Goal: Information Seeking & Learning: Learn about a topic

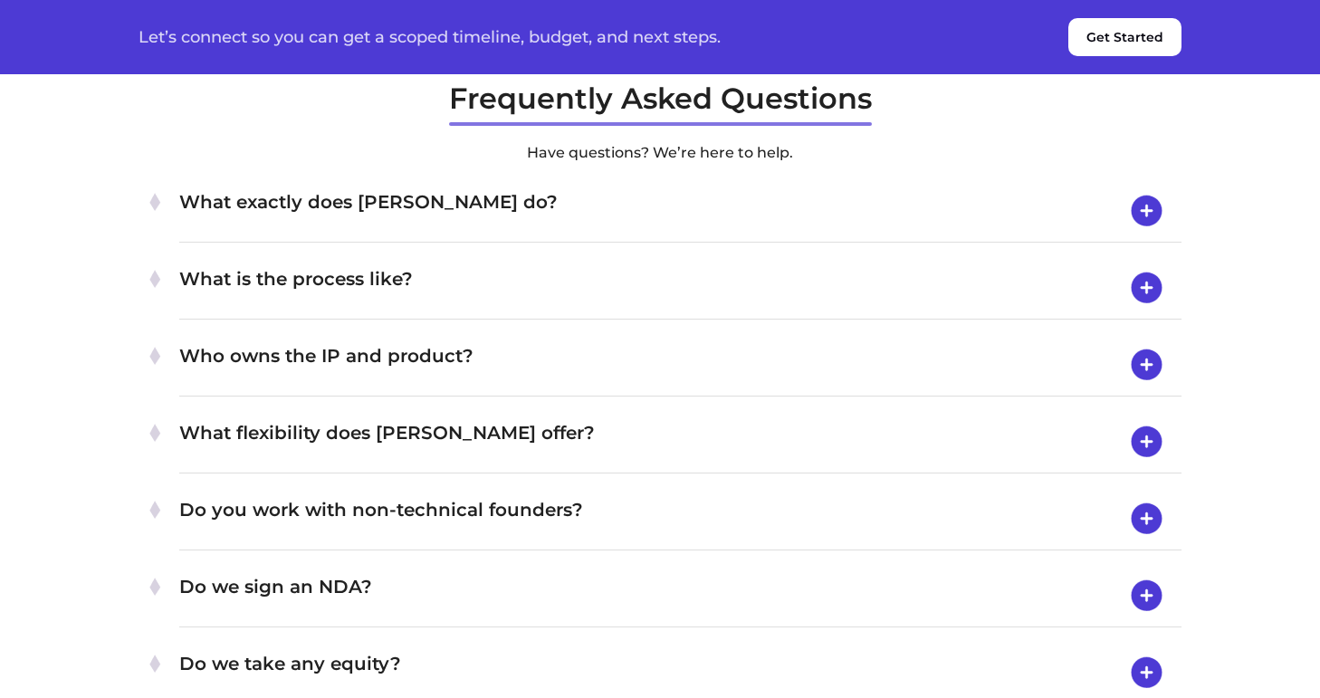
scroll to position [6254, 0]
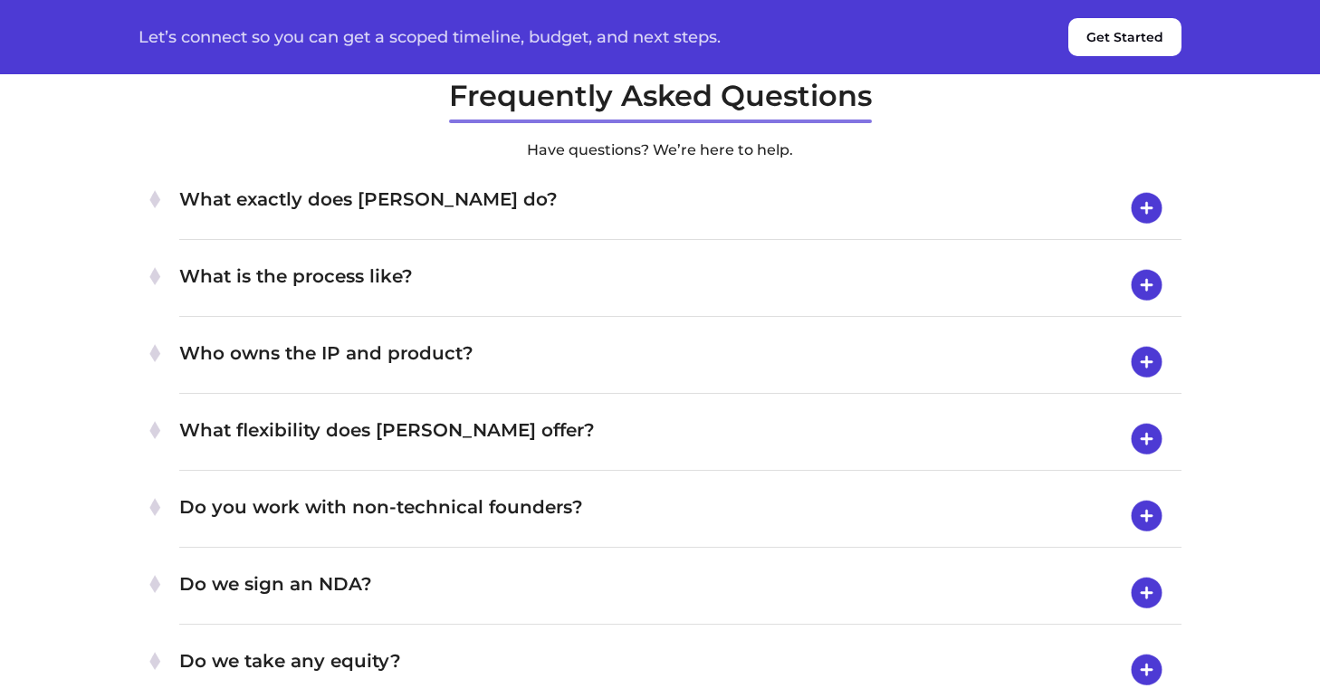
click at [1141, 232] on img at bounding box center [1146, 208] width 46 height 47
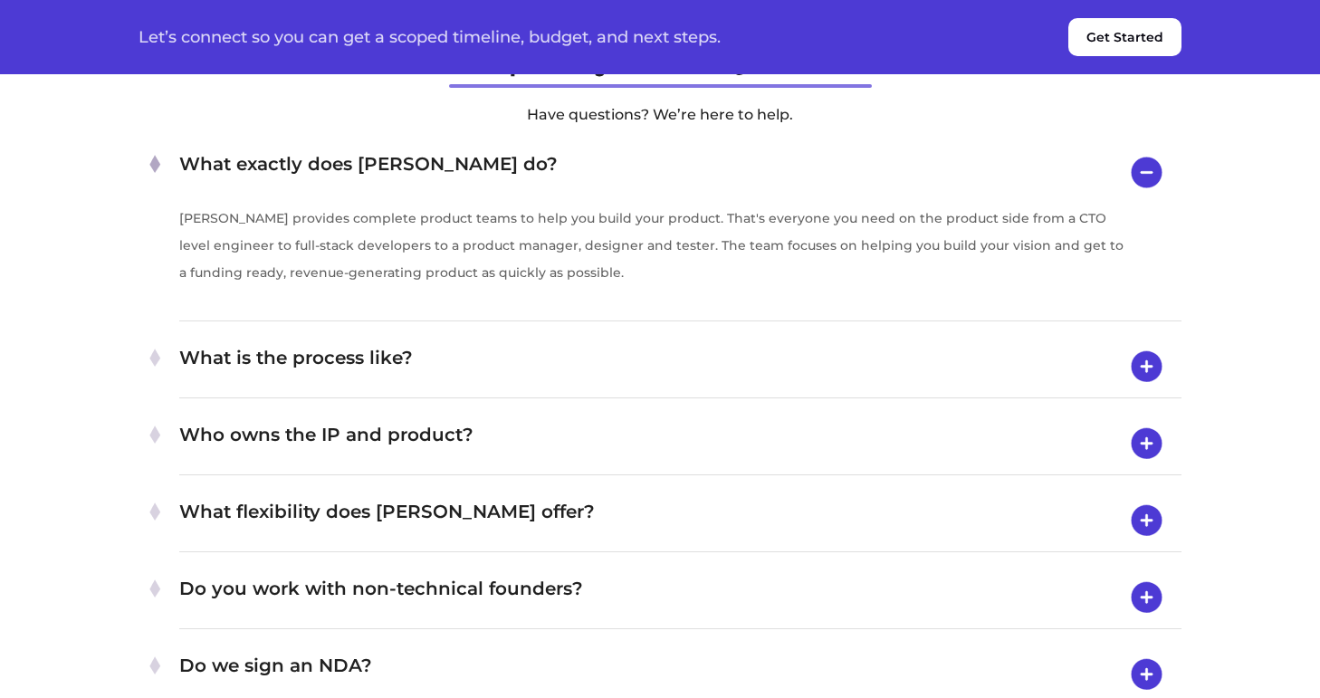
scroll to position [6291, 0]
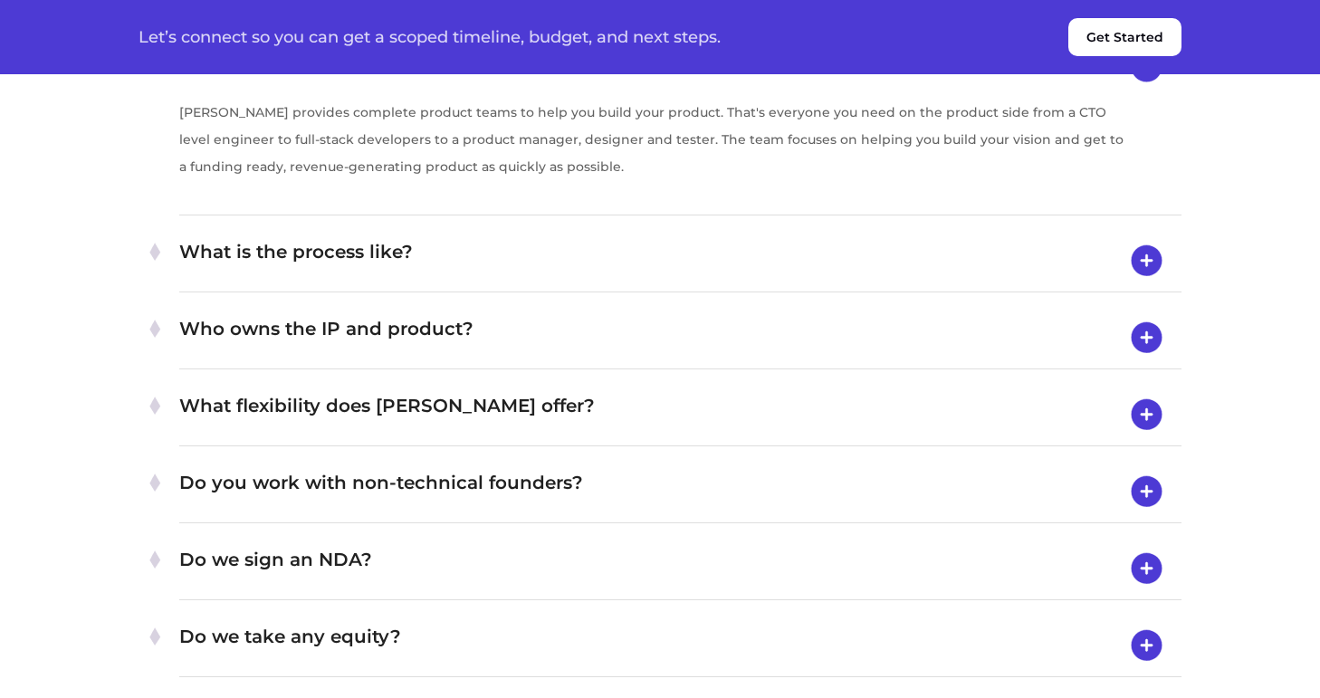
click at [1154, 284] on img at bounding box center [1146, 260] width 46 height 47
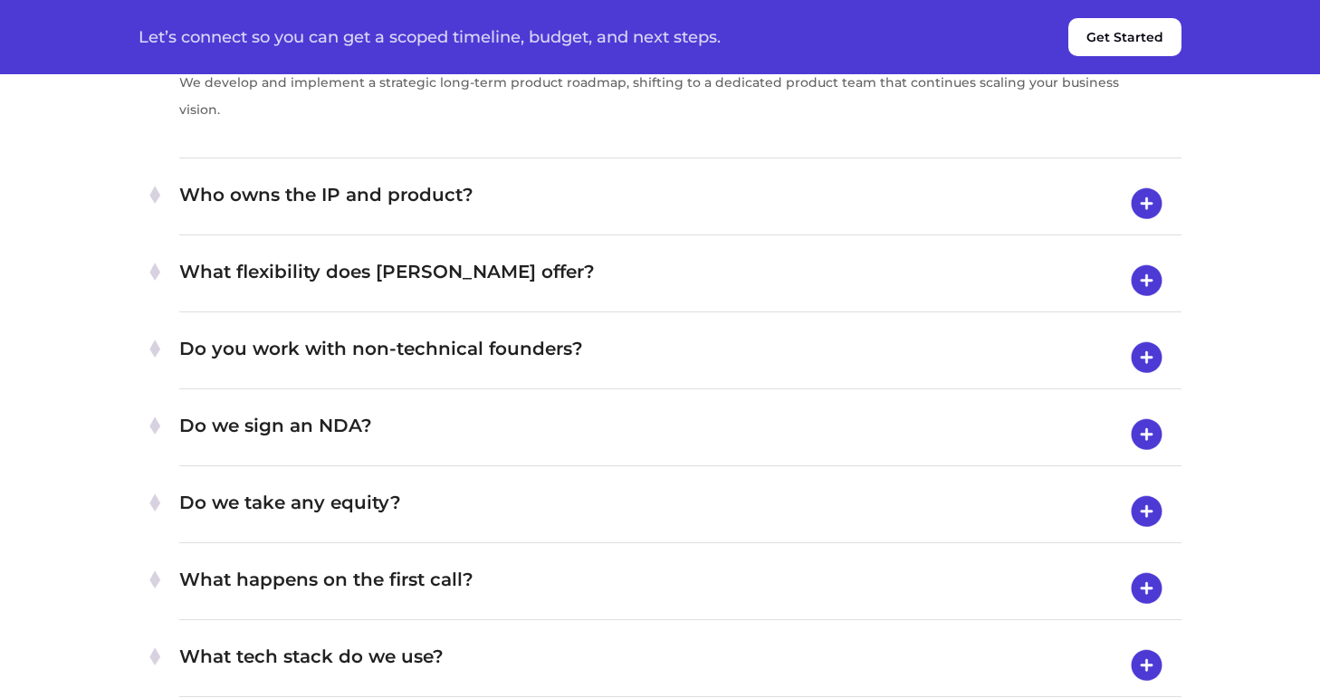
scroll to position [7671, 0]
click at [1162, 226] on img at bounding box center [1146, 202] width 46 height 47
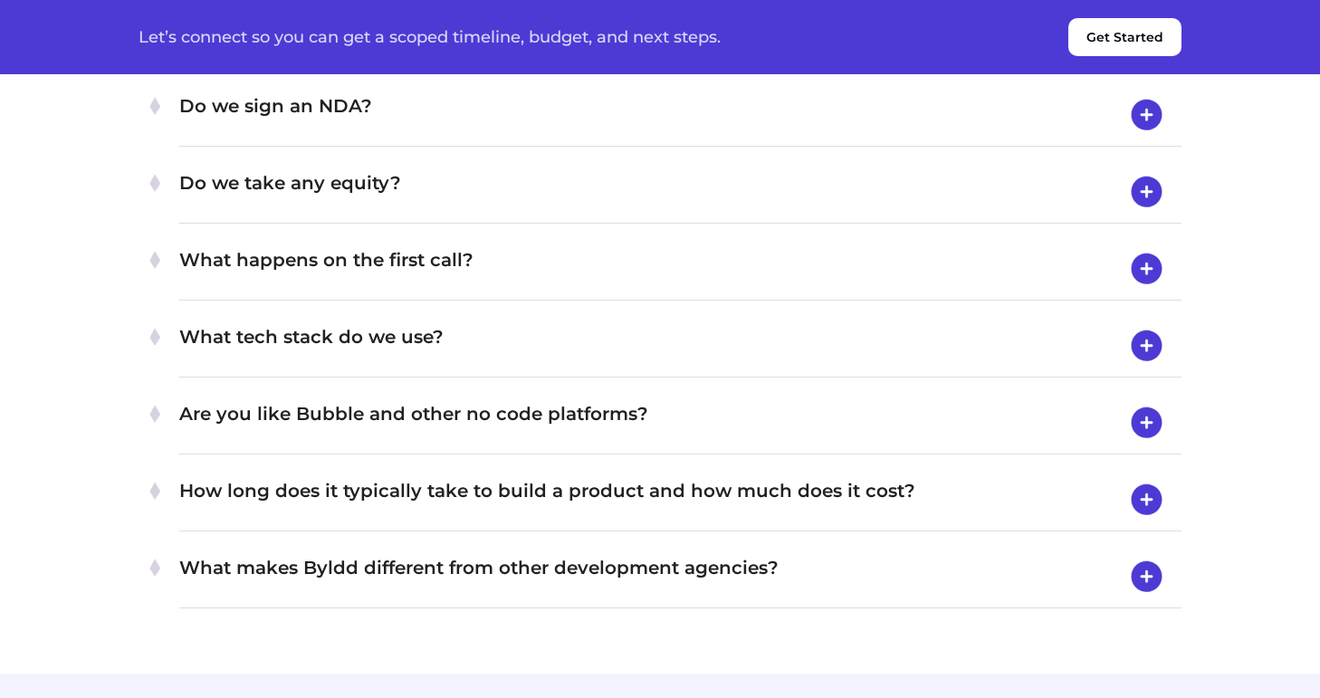
scroll to position [6797, 0]
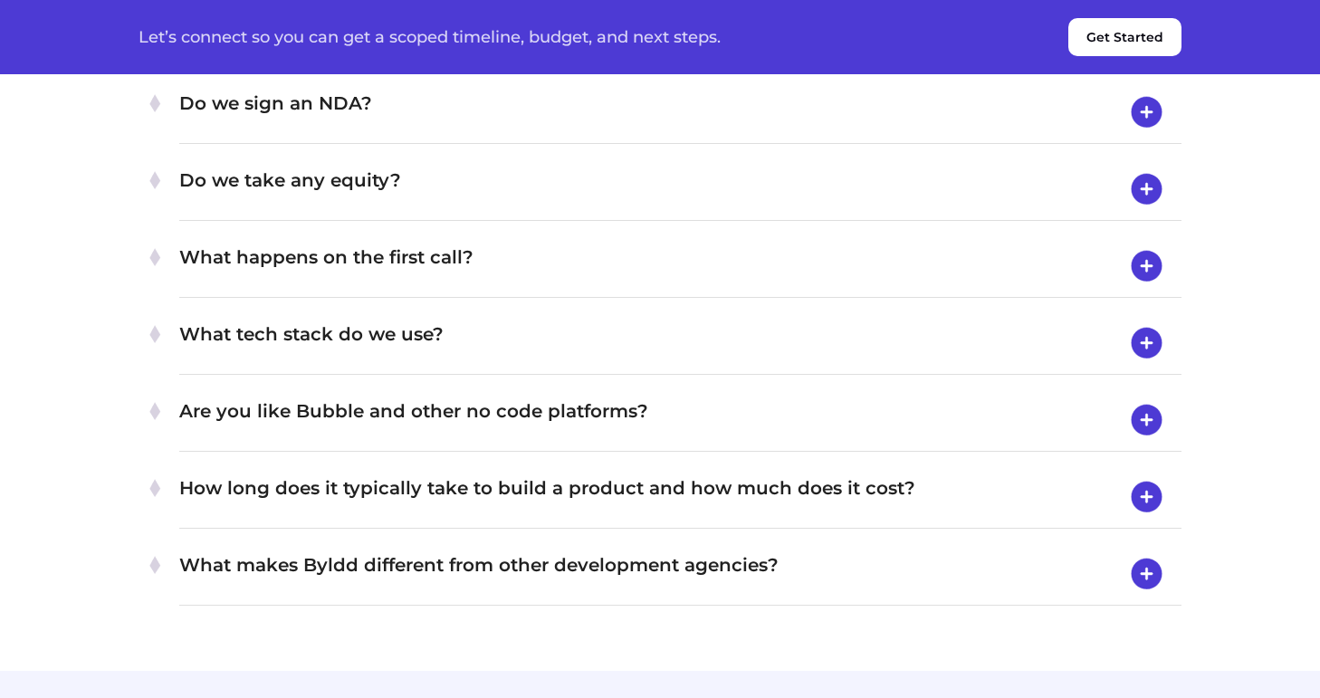
click at [1145, 59] on img at bounding box center [1146, 35] width 46 height 47
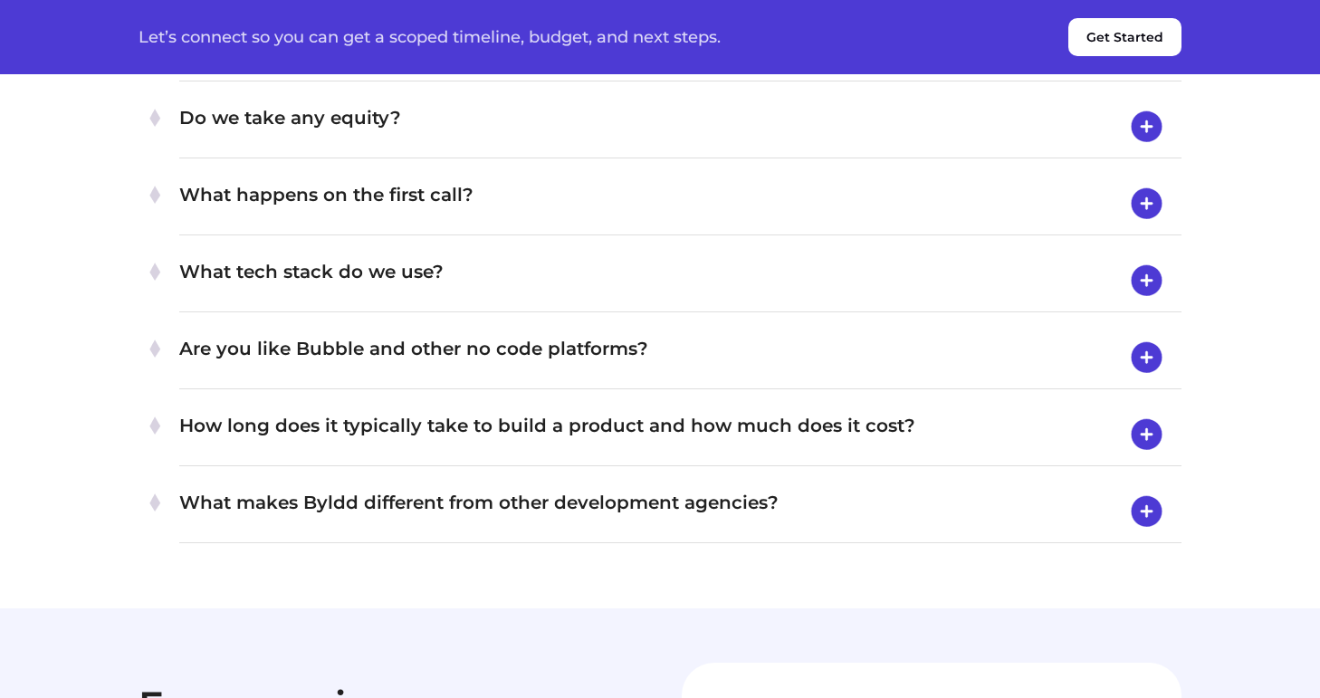
click at [1141, 73] on img at bounding box center [1146, 49] width 46 height 47
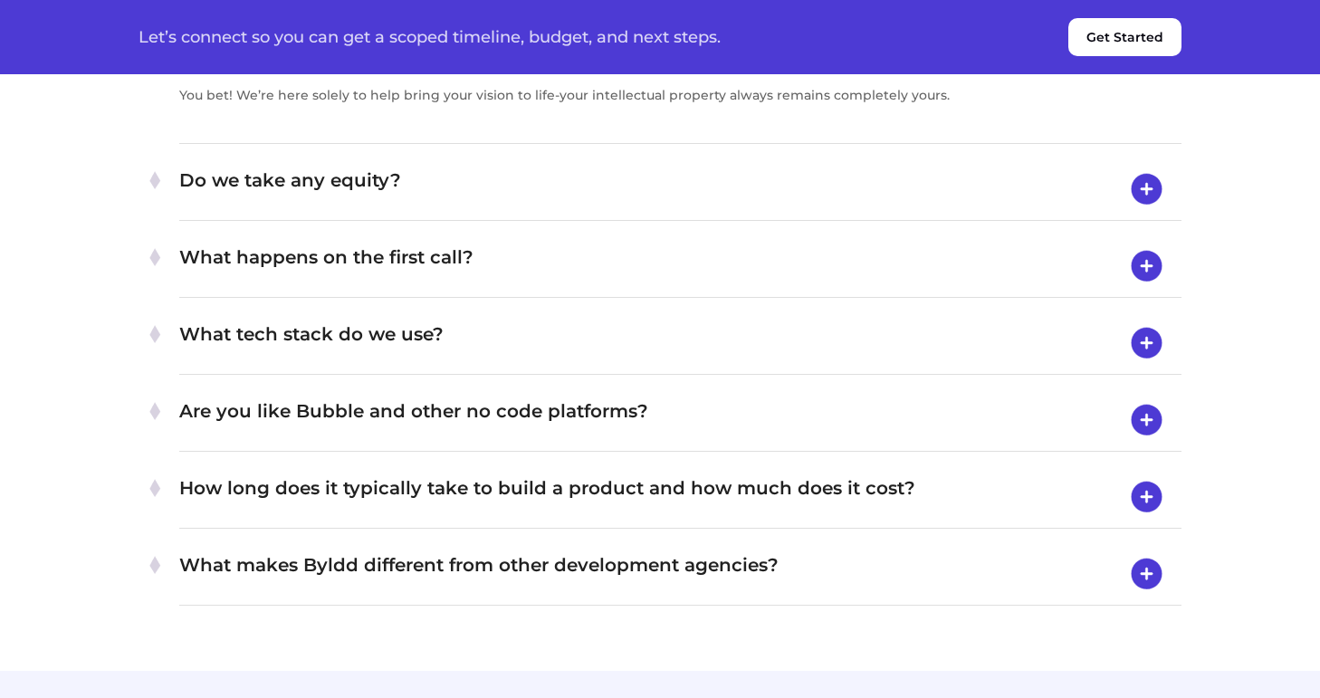
click at [1141, 72] on img at bounding box center [1146, 49] width 46 height 46
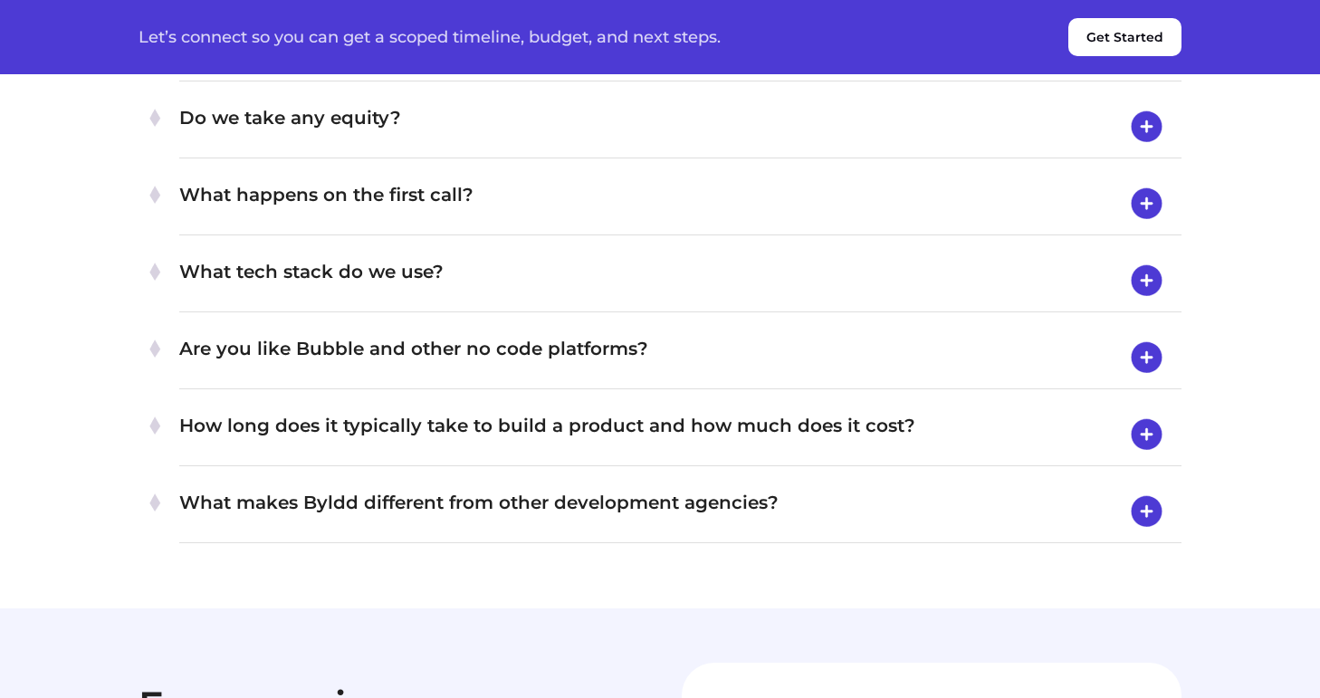
click at [1151, 150] on img at bounding box center [1146, 126] width 46 height 47
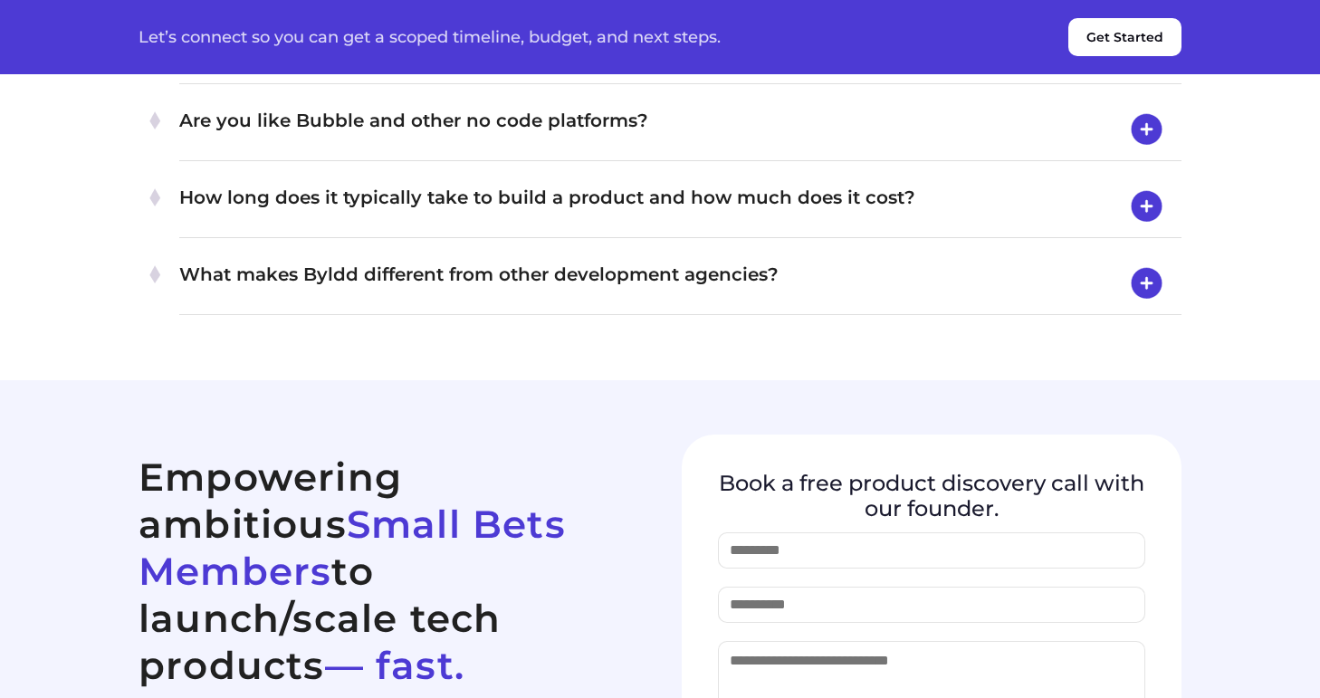
scroll to position [7127, 0]
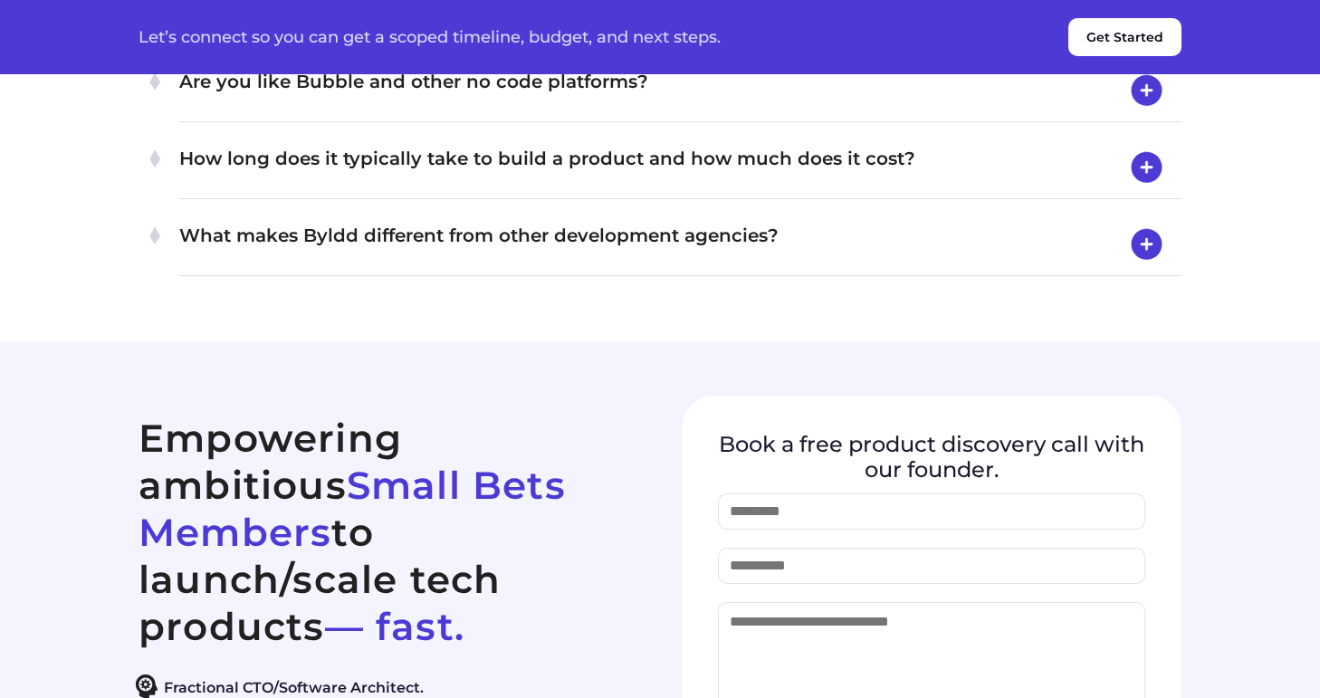
click at [1138, 114] on img at bounding box center [1146, 90] width 46 height 47
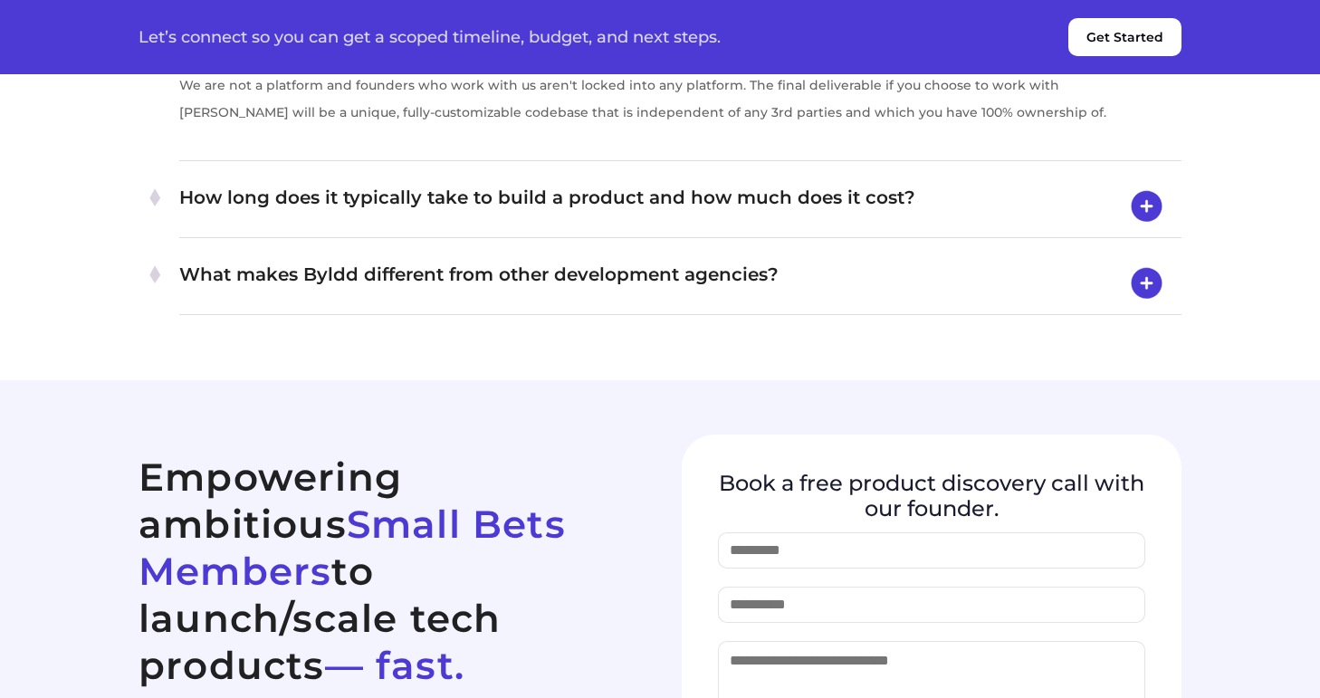
scroll to position [7110, 0]
click at [1150, 229] on img at bounding box center [1146, 205] width 46 height 47
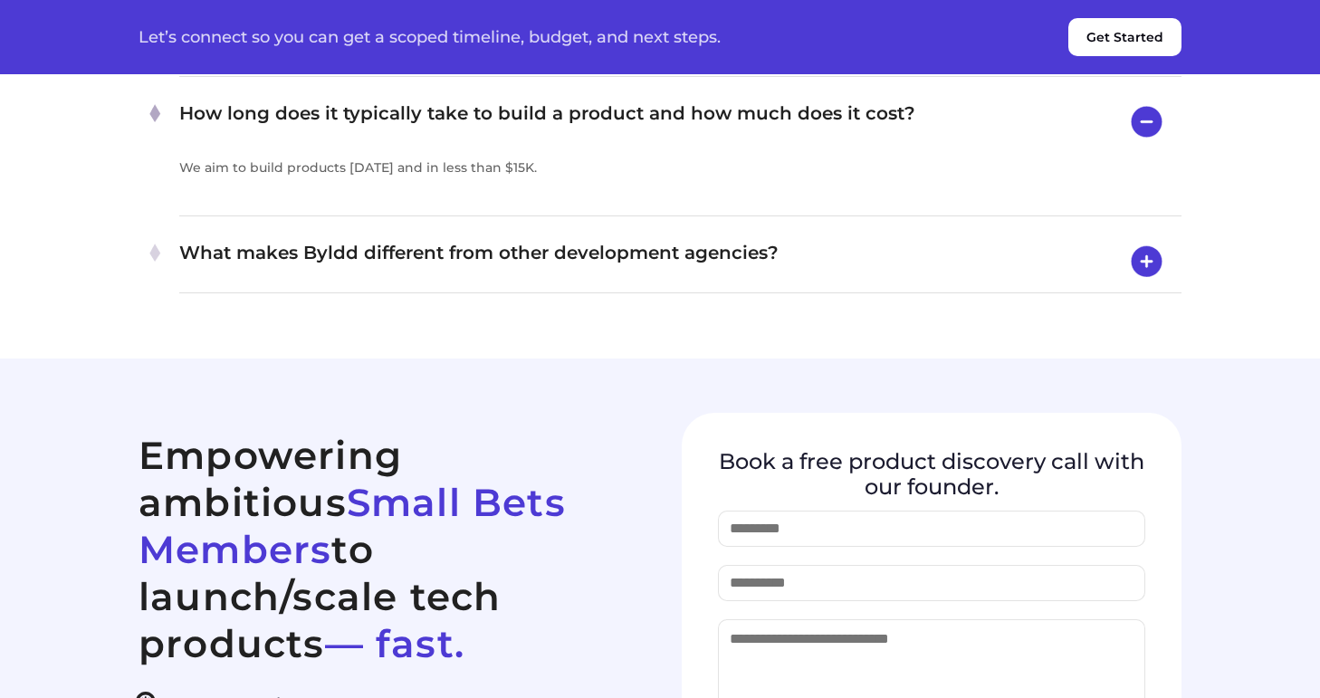
click at [1142, 285] on img at bounding box center [1146, 261] width 46 height 47
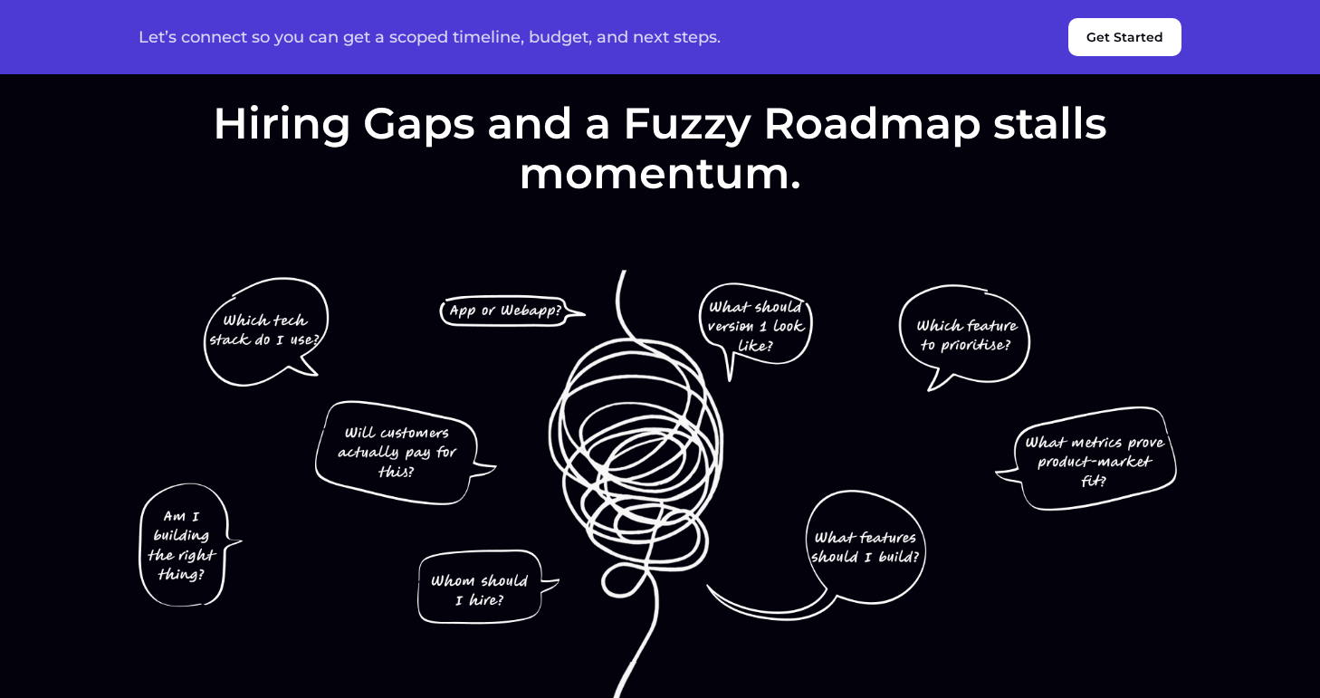
scroll to position [0, 0]
